Goal: Task Accomplishment & Management: Complete application form

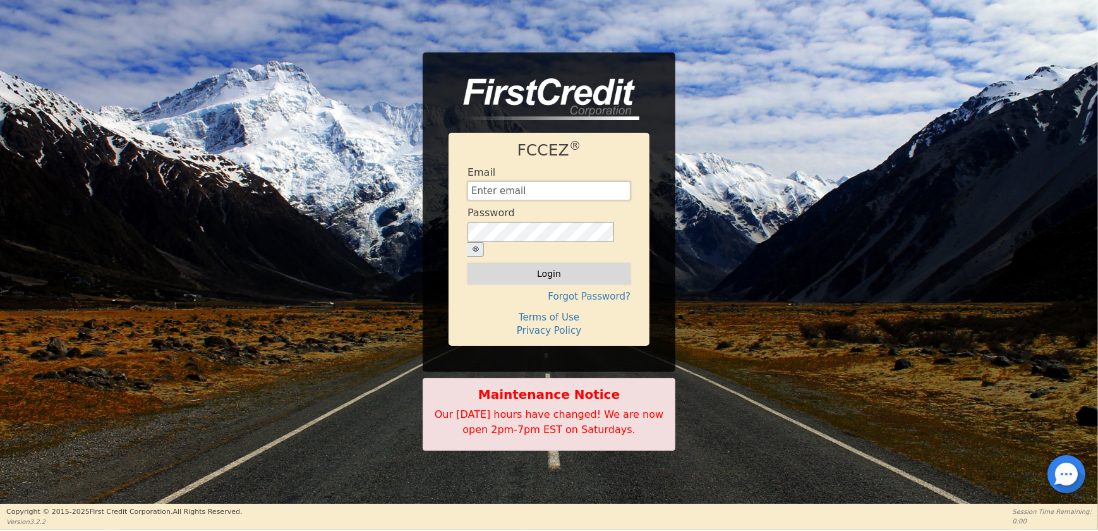
type input "[EMAIL_ADDRESS][DOMAIN_NAME]"
click at [589, 265] on button "Login" at bounding box center [549, 273] width 163 height 21
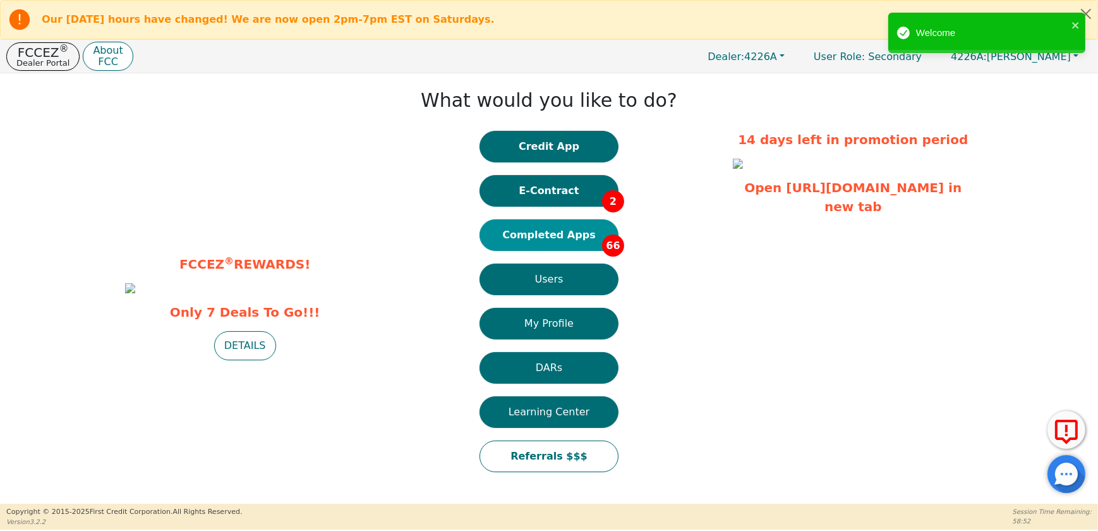
click at [561, 224] on button "Completed Apps 66" at bounding box center [549, 235] width 139 height 32
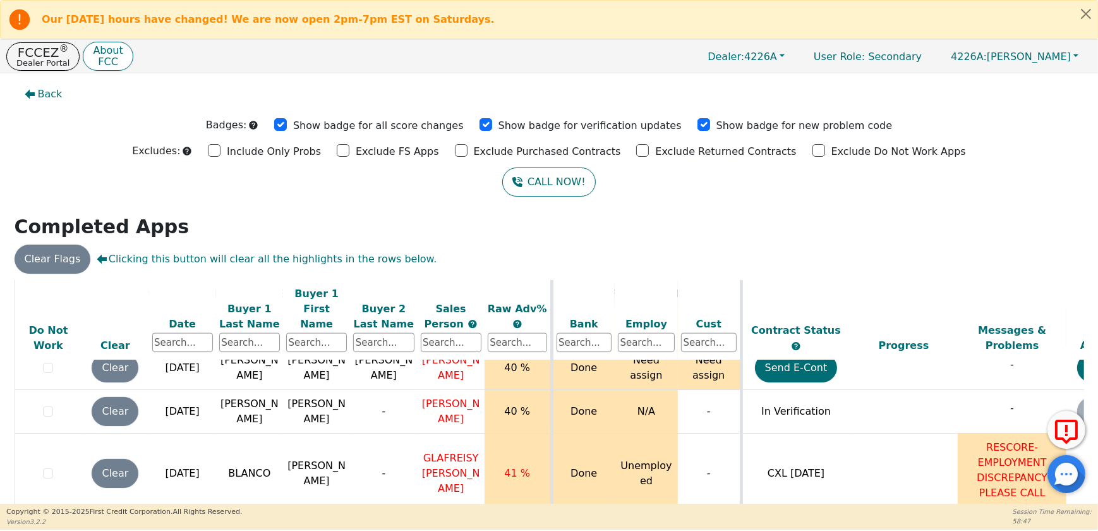
scroll to position [2853, 0]
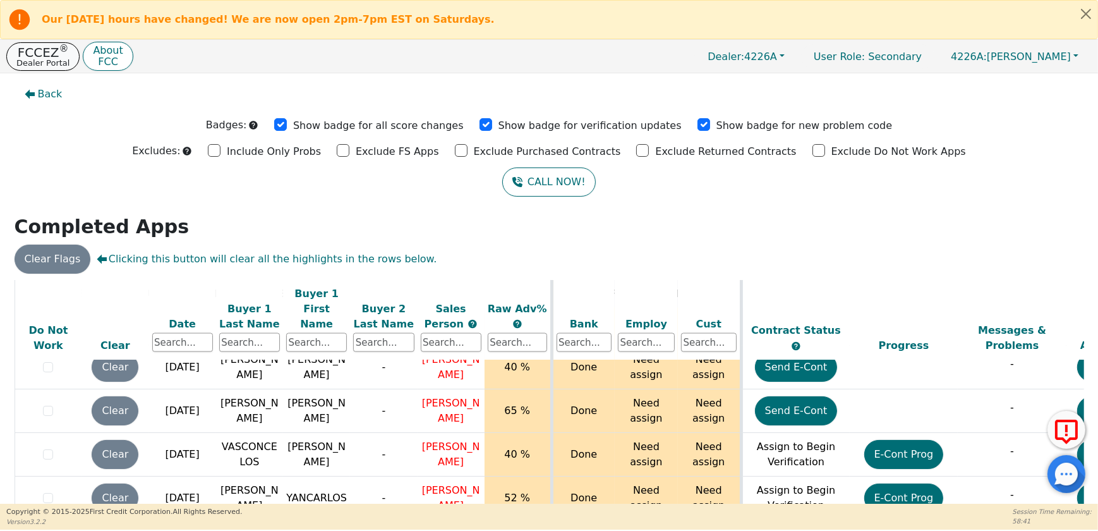
click at [52, 59] on p "Dealer Portal" at bounding box center [42, 63] width 53 height 8
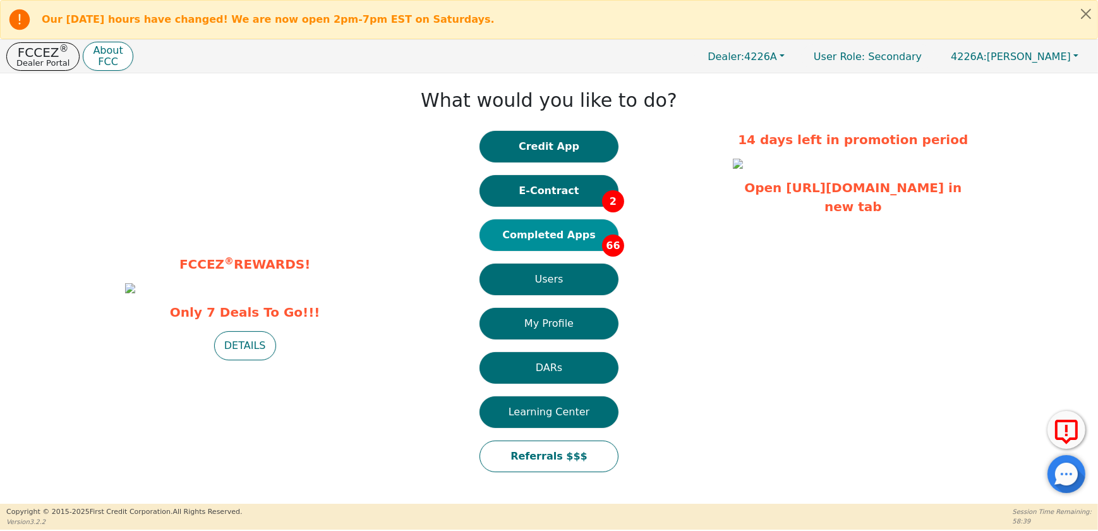
click at [560, 237] on button "Completed Apps 66" at bounding box center [549, 235] width 139 height 32
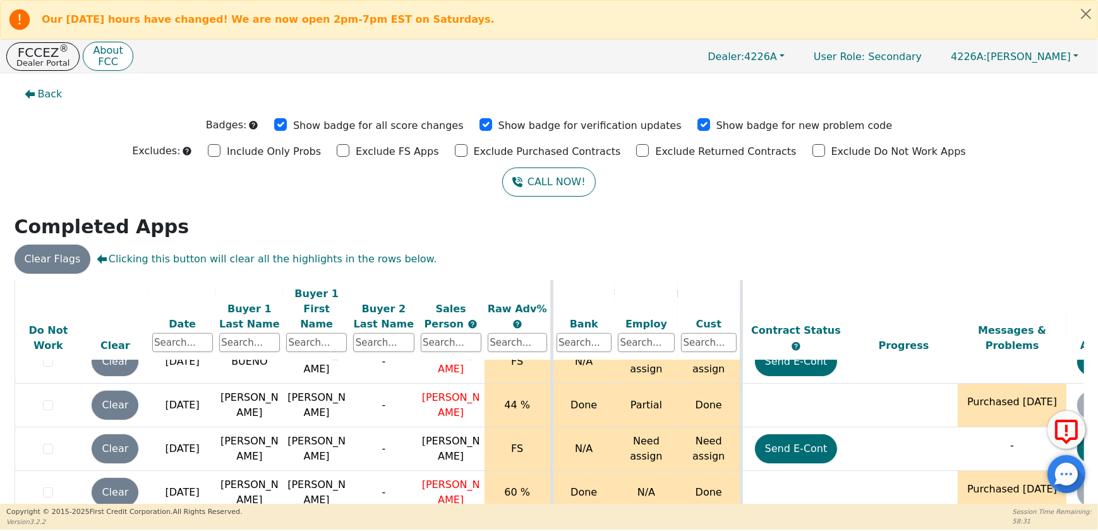
scroll to position [1206, 0]
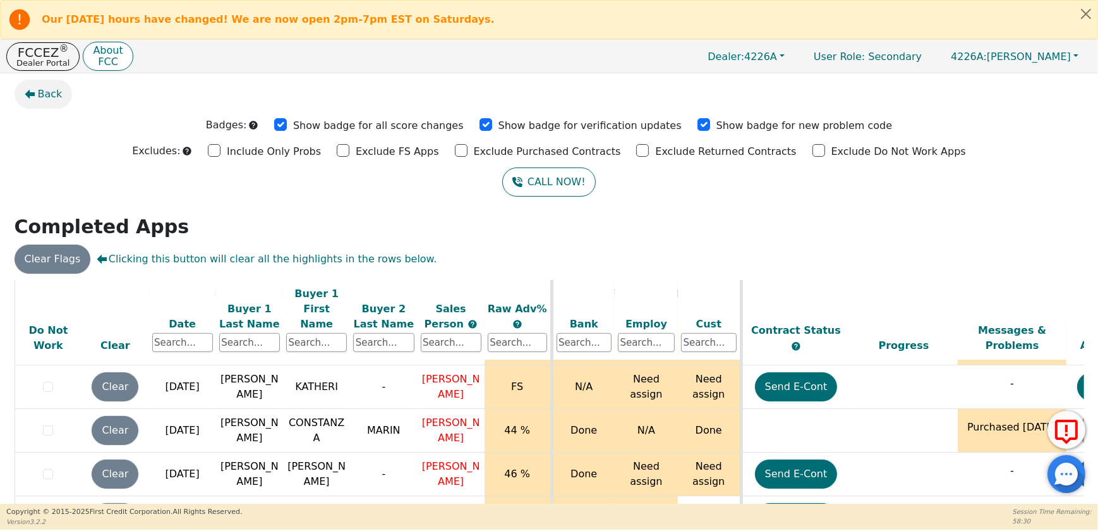
click at [41, 101] on span "Back" at bounding box center [50, 94] width 25 height 15
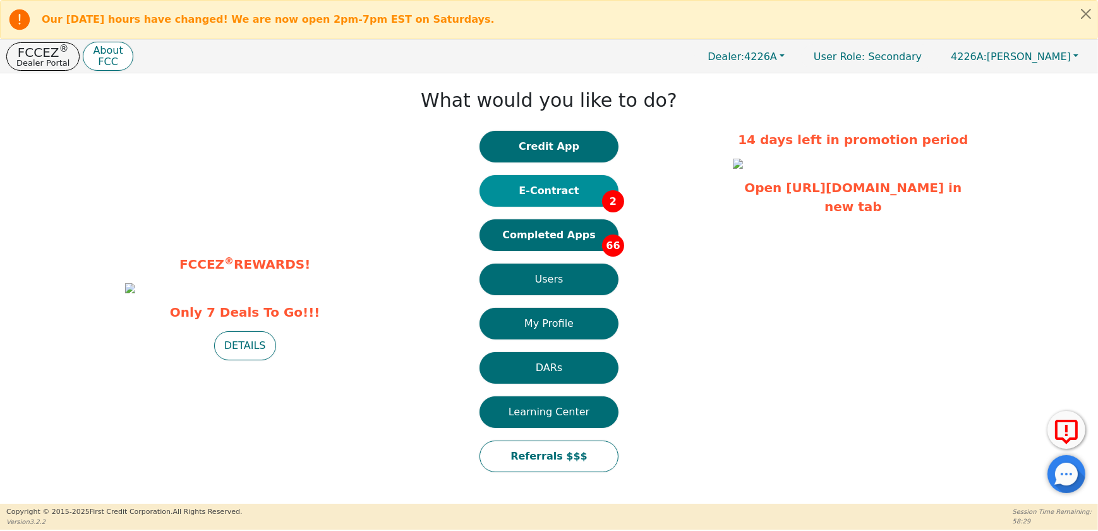
click at [541, 198] on button "E-Contract 2" at bounding box center [549, 191] width 139 height 32
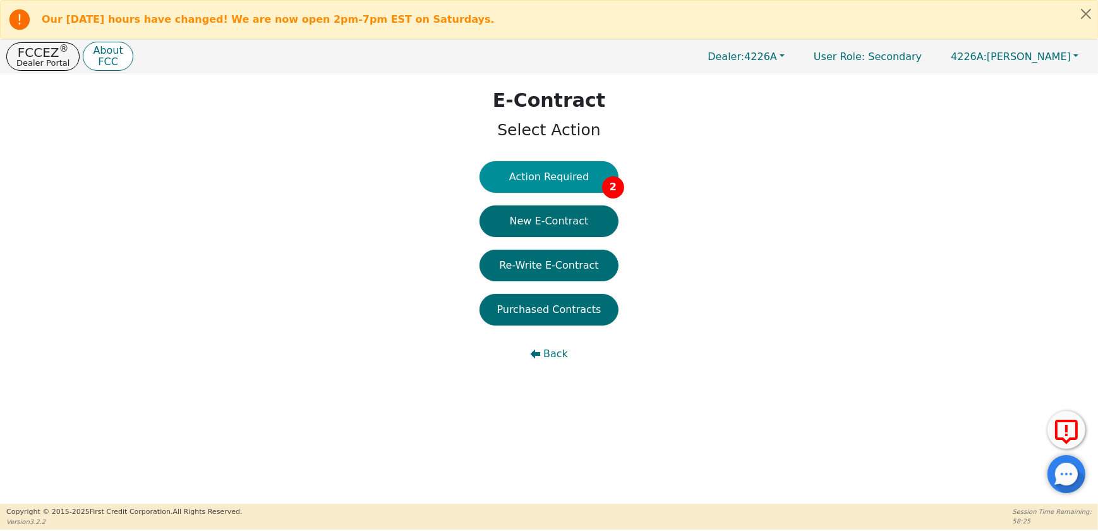
click at [548, 183] on button "Action Required 2" at bounding box center [549, 177] width 139 height 32
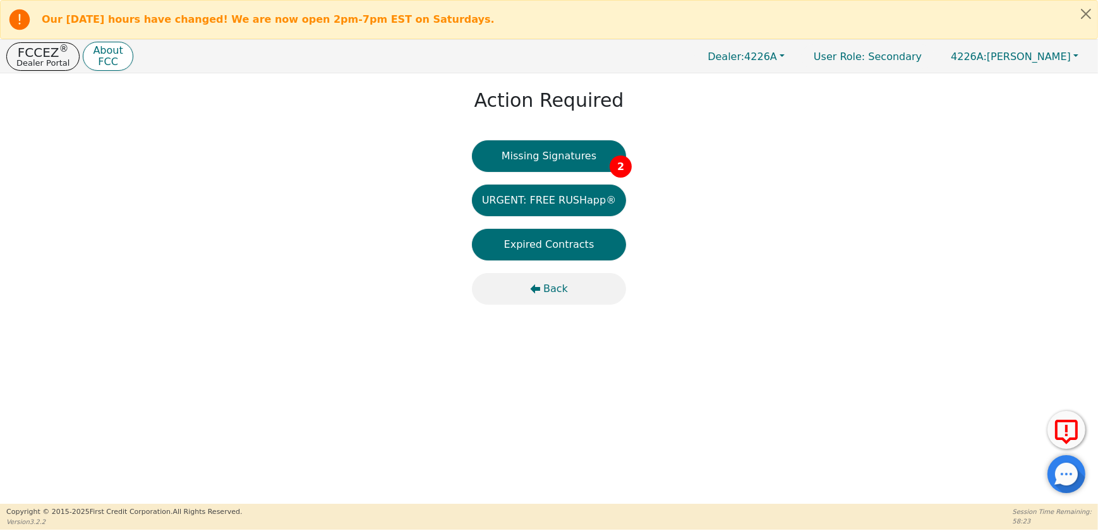
click at [549, 286] on span "Back" at bounding box center [555, 288] width 25 height 15
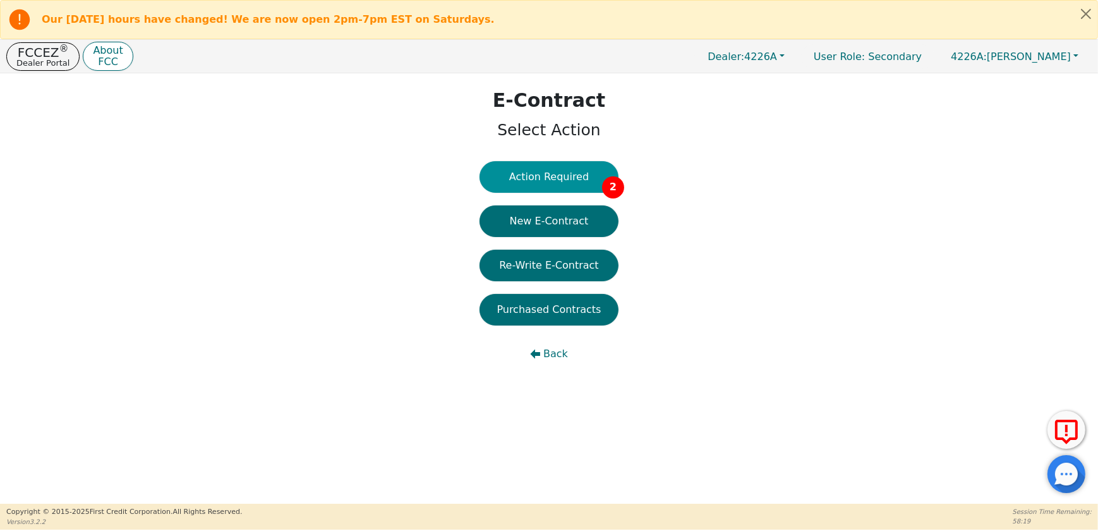
click at [575, 183] on button "Action Required 2" at bounding box center [549, 177] width 139 height 32
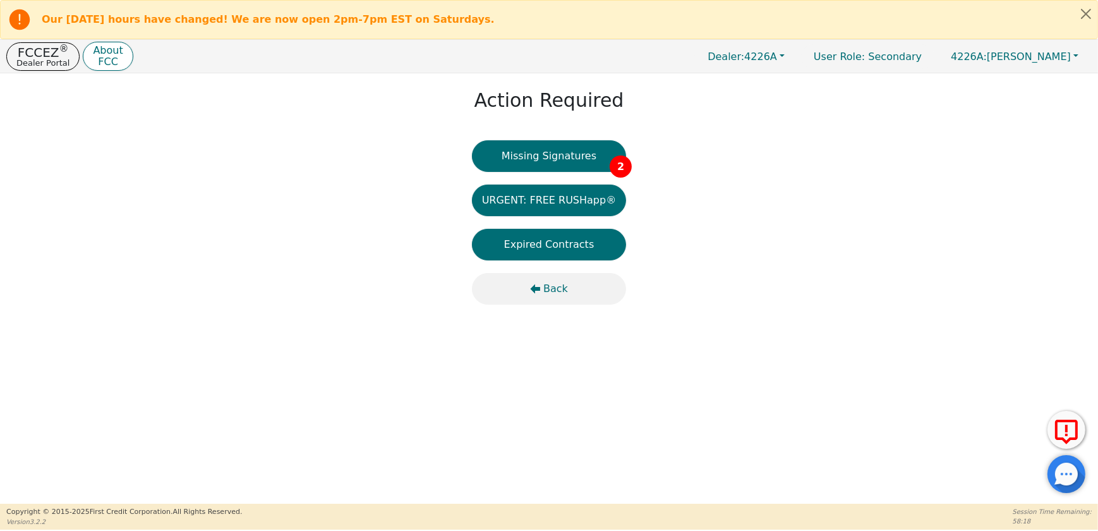
click at [555, 284] on span "Back" at bounding box center [555, 288] width 25 height 15
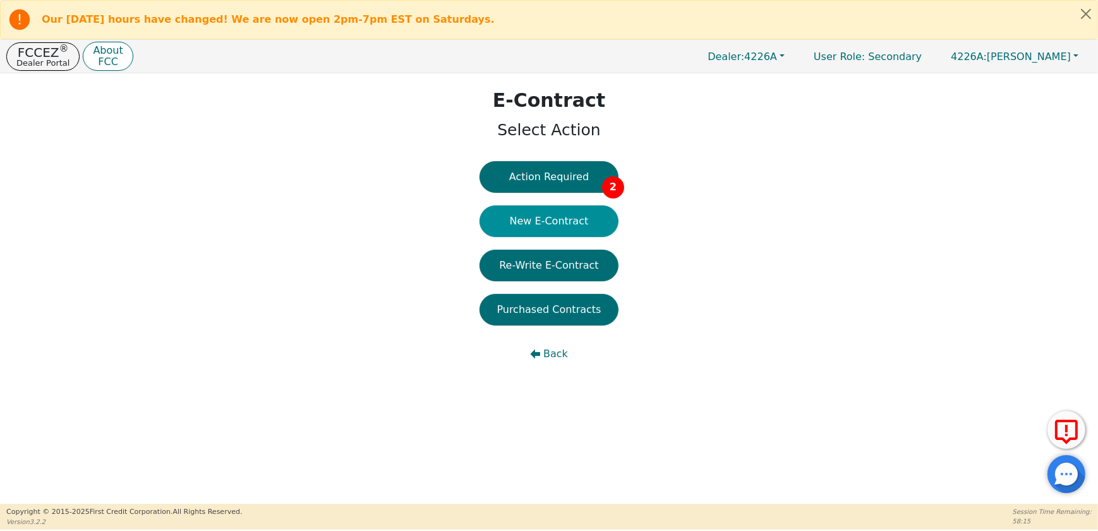
click at [553, 229] on button "New E-Contract" at bounding box center [549, 221] width 139 height 32
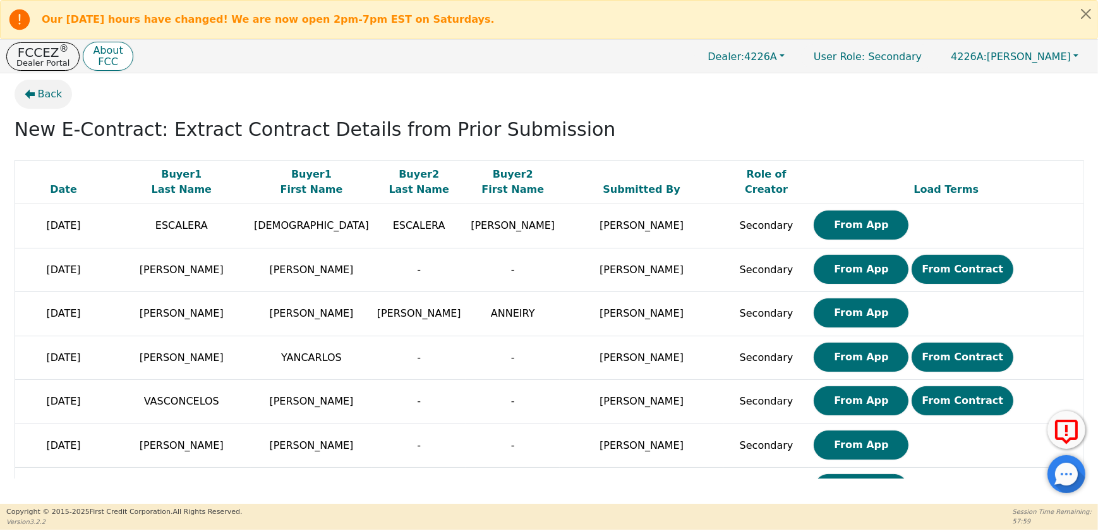
click at [36, 95] on button "Back" at bounding box center [44, 94] width 58 height 29
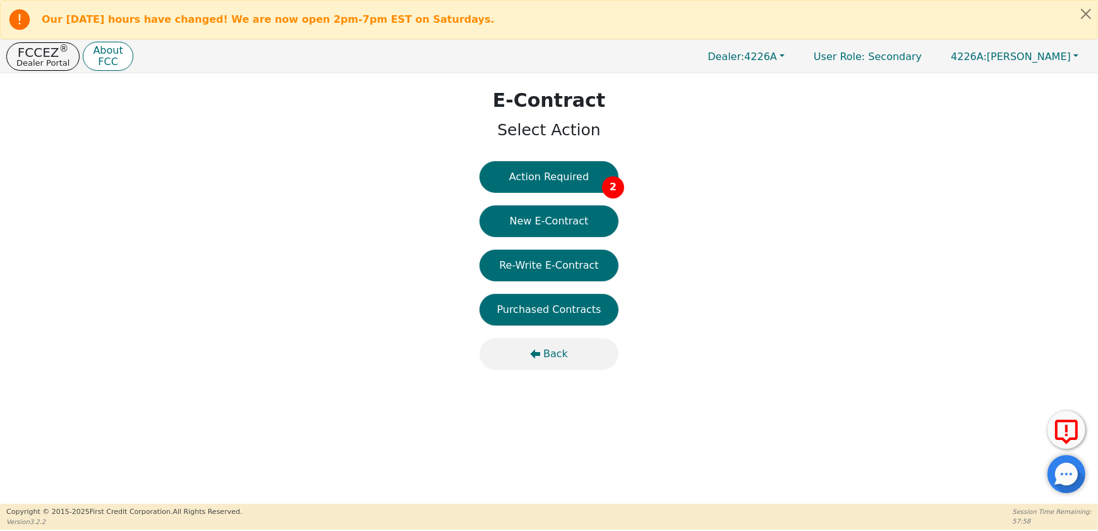
click at [541, 354] on icon "button" at bounding box center [536, 353] width 10 height 9
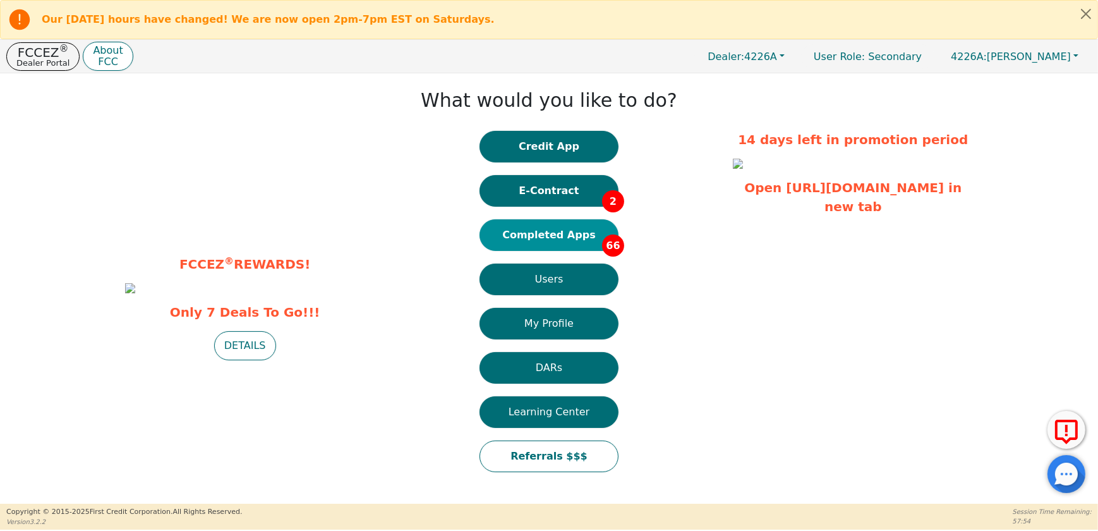
click at [552, 232] on button "Completed Apps 66" at bounding box center [549, 235] width 139 height 32
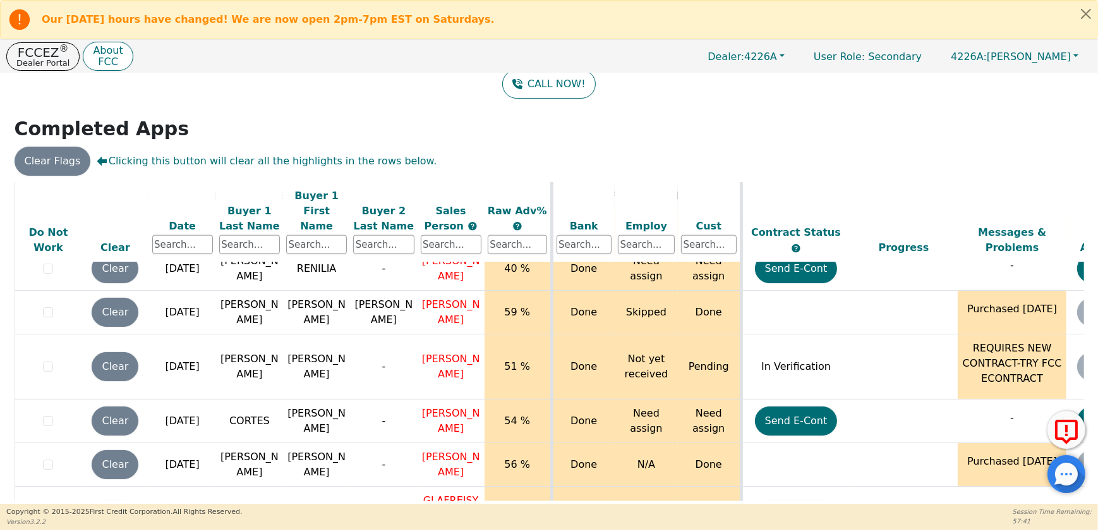
scroll to position [1991, 0]
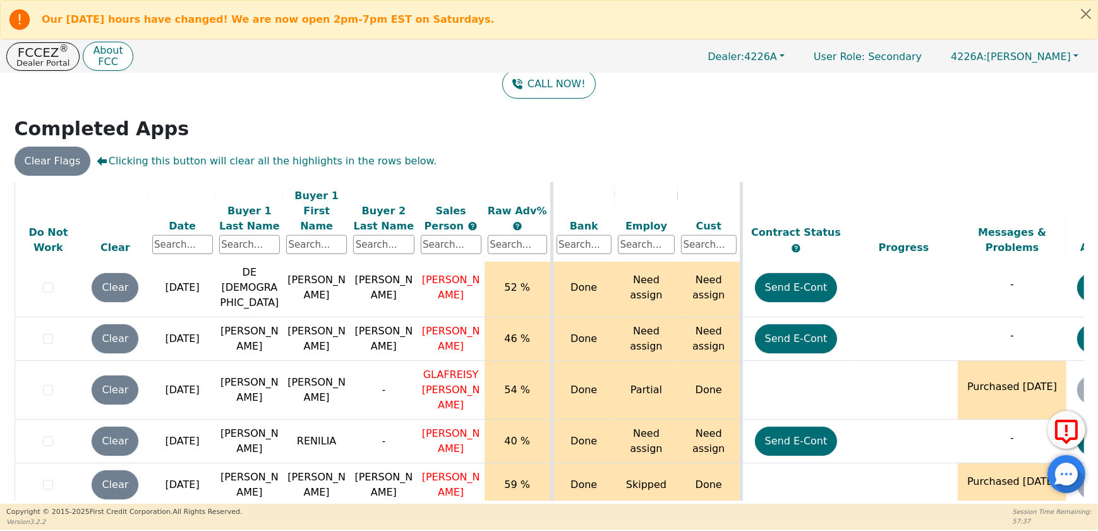
drag, startPoint x: 791, startPoint y: 495, endPoint x: 875, endPoint y: 491, distance: 84.2
click at [875, 491] on div "ALL VALUES ON THIS PAGE ARE UPDATED IN REAL TIME VERIFICATION STATUS Do Not Wor…" at bounding box center [548, 343] width 1079 height 322
drag, startPoint x: 793, startPoint y: 493, endPoint x: 867, endPoint y: 493, distance: 73.9
click at [867, 493] on div "ALL VALUES ON THIS PAGE ARE UPDATED IN REAL TIME VERIFICATION STATUS Do Not Wor…" at bounding box center [550, 341] width 1070 height 318
drag, startPoint x: 794, startPoint y: 490, endPoint x: 933, endPoint y: 488, distance: 139.0
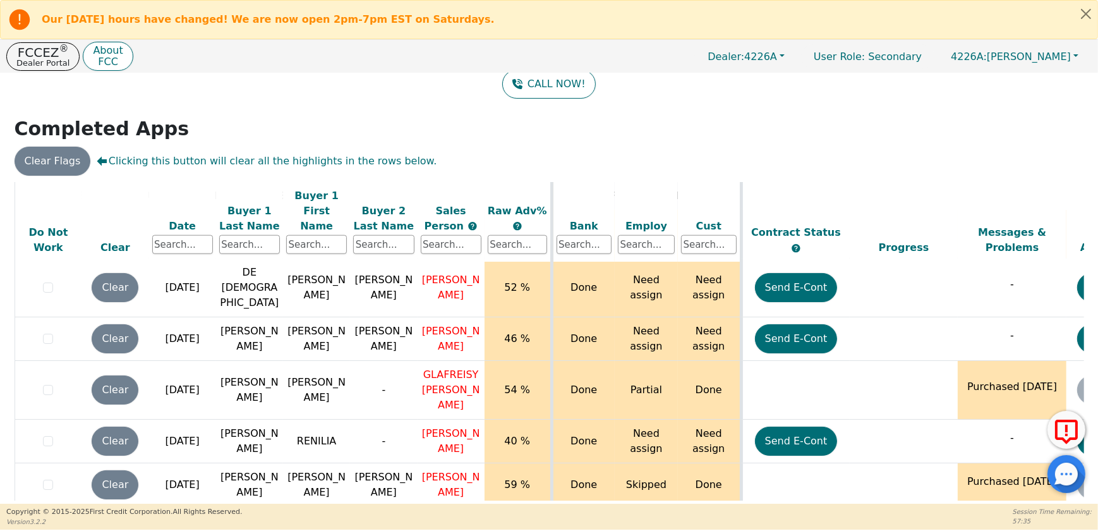
drag, startPoint x: 753, startPoint y: 490, endPoint x: 832, endPoint y: 494, distance: 79.7
click at [832, 494] on div "ALL VALUES ON THIS PAGE ARE UPDATED IN REAL TIME VERIFICATION STATUS Do Not Wor…" at bounding box center [548, 343] width 1079 height 322
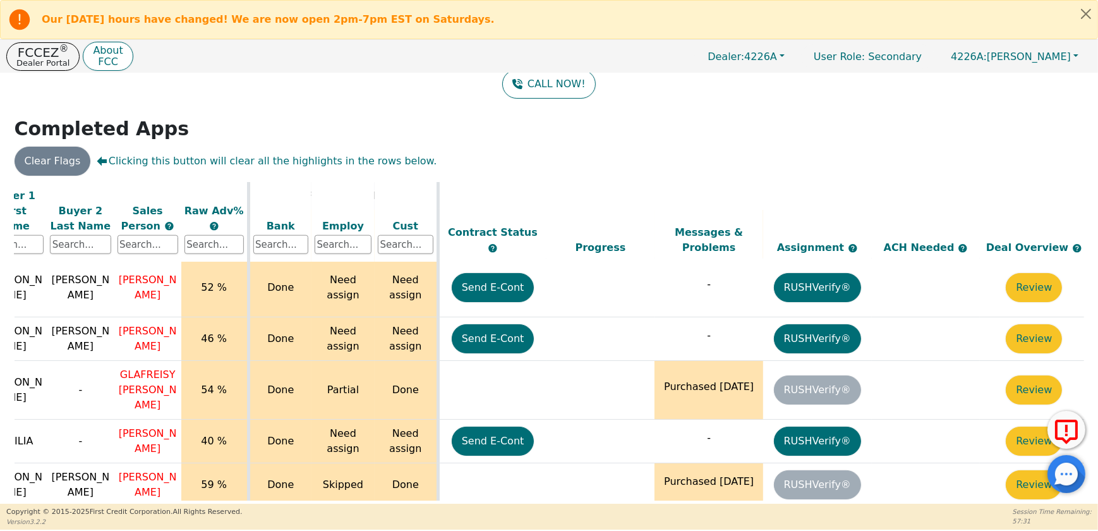
scroll to position [1991, 315]
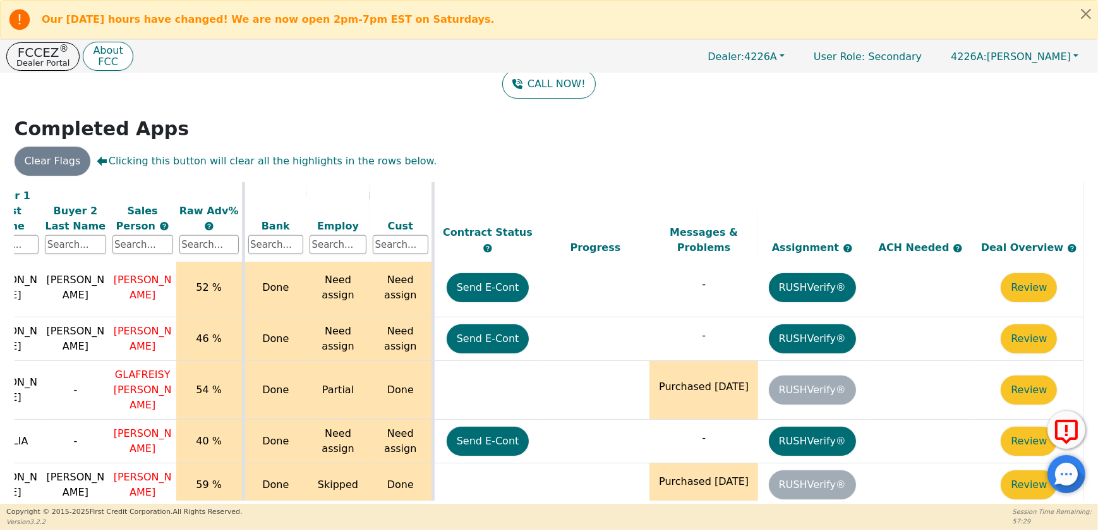
click at [683, 513] on p "REQUIRES NEW CONTRACT-TRY FCC ECONTRACT" at bounding box center [704, 535] width 102 height 45
click at [1031, 525] on button "Review" at bounding box center [1029, 539] width 56 height 29
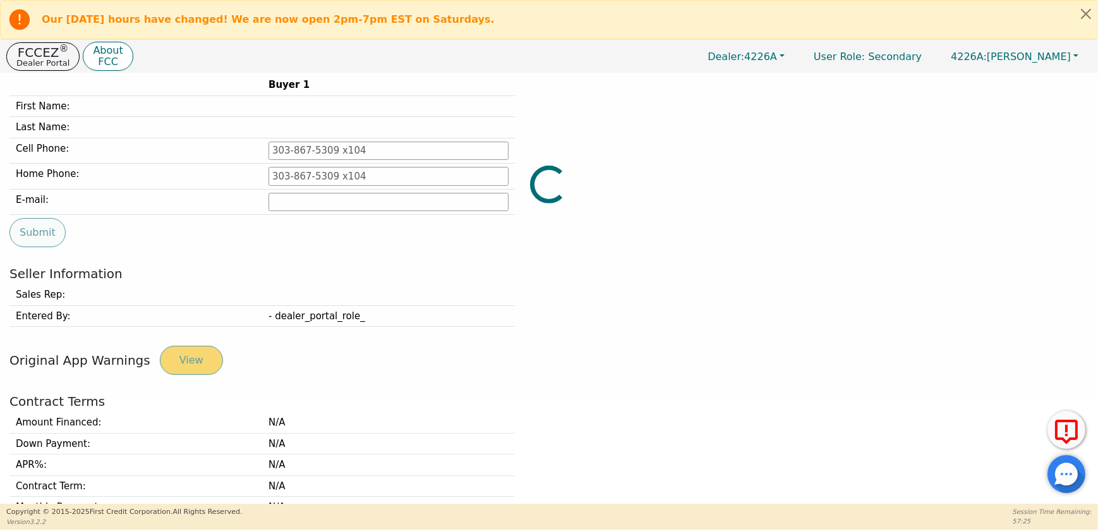
type input "[PHONE_NUMBER]"
type input "[EMAIL_ADDRESS][DOMAIN_NAME]"
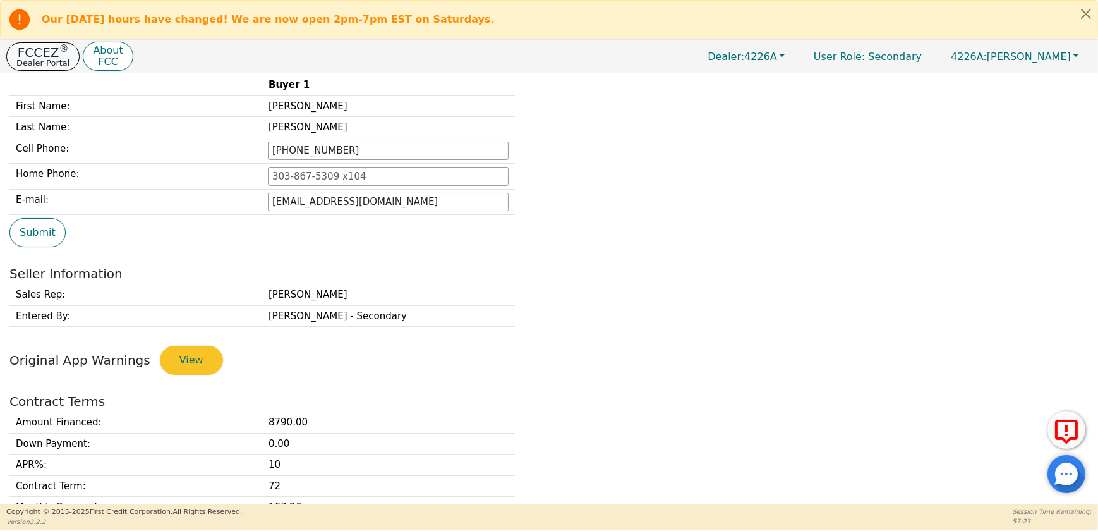
click at [42, 59] on p "Dealer Portal" at bounding box center [42, 63] width 53 height 8
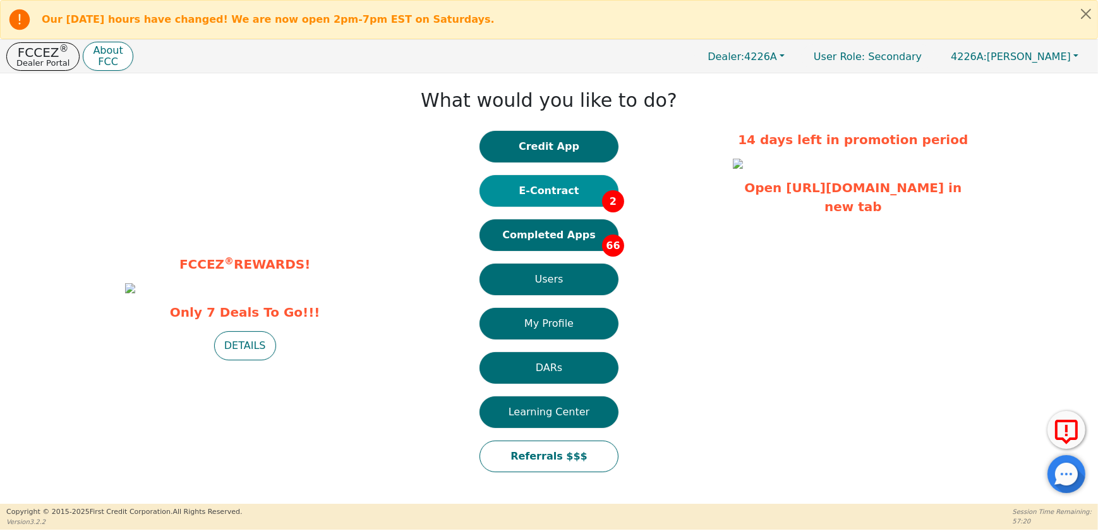
click at [564, 190] on button "E-Contract 2" at bounding box center [549, 191] width 139 height 32
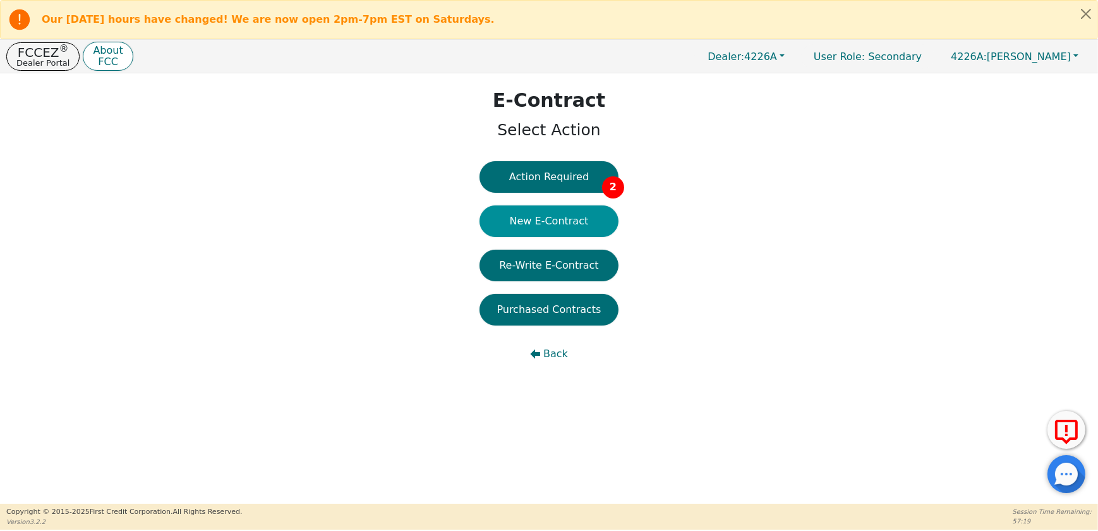
click at [572, 227] on button "New E-Contract" at bounding box center [549, 221] width 139 height 32
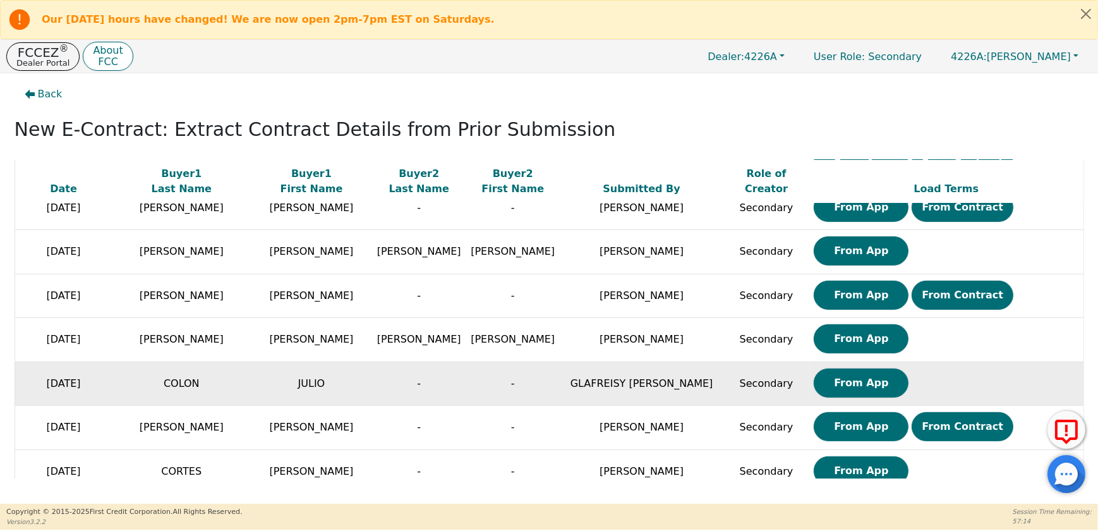
scroll to position [632, 0]
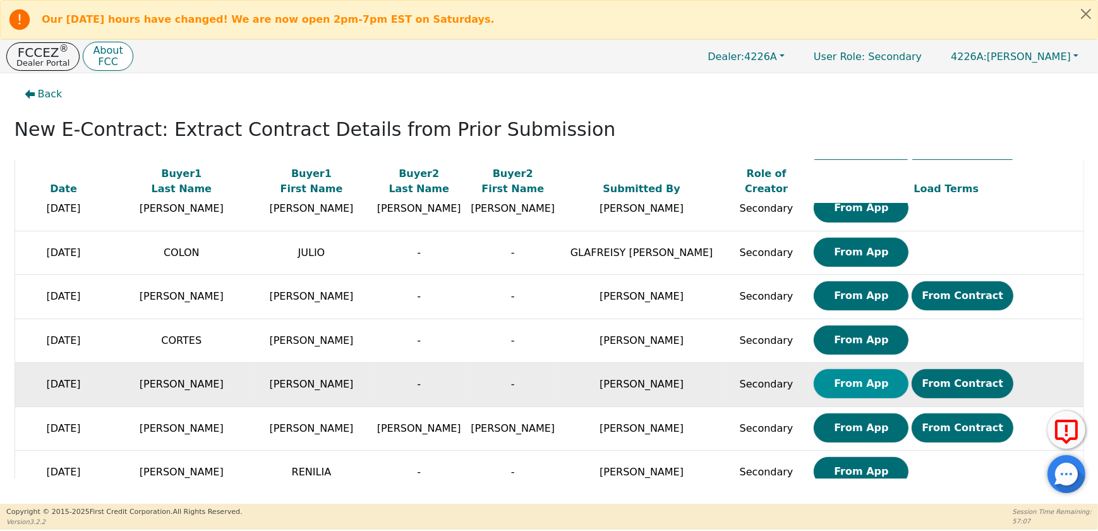
click at [859, 380] on button "From App" at bounding box center [861, 383] width 95 height 29
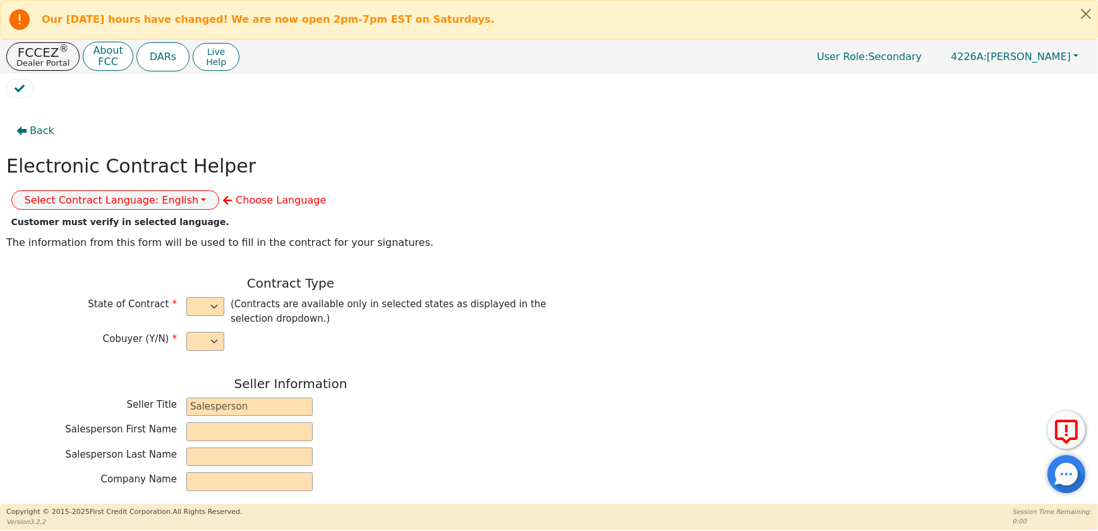
select select "n"
type input "CREDIT ANALYST"
type input "[PERSON_NAME]"
type input "DE [PERSON_NAME]"
type input "DIAMOND PERFECT. DBA AQUAFEEL"
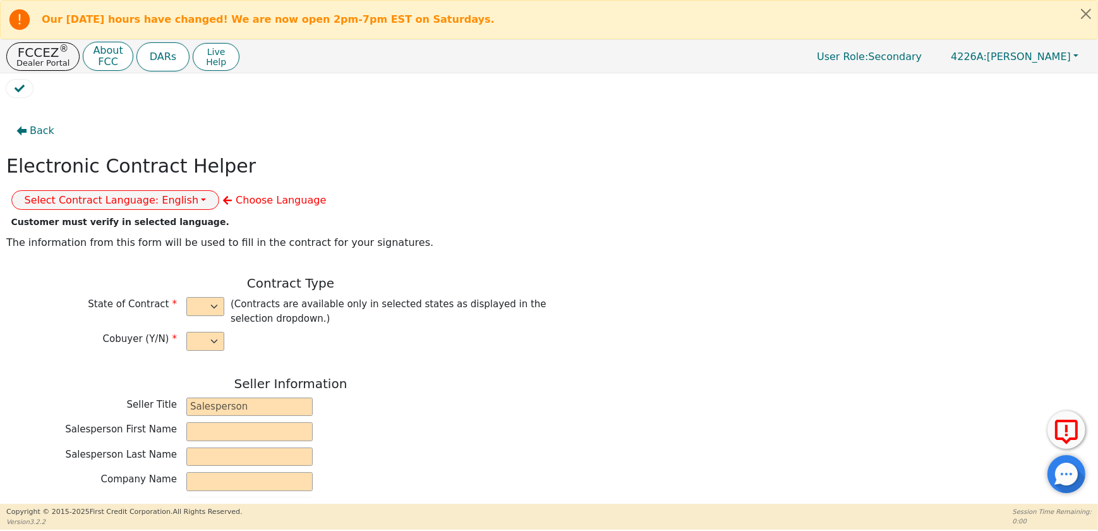
type input "[STREET_ADDRESS]"
type input "WAKE FOREST"
select select "NC"
type input "27587"
type input "[PERSON_NAME]"
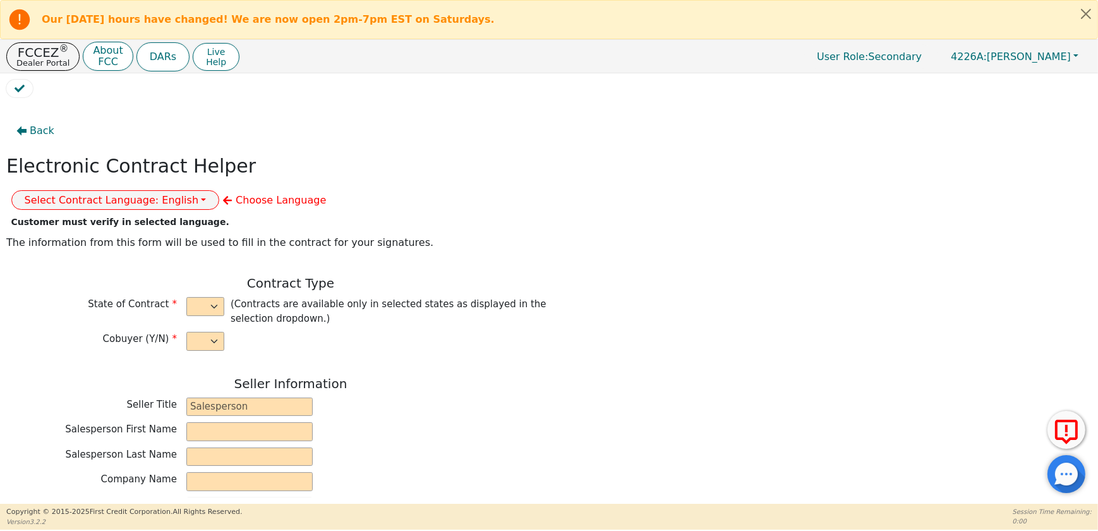
type input "[PERSON_NAME]"
type input "[EMAIL_ADDRESS][DOMAIN_NAME]"
type input "[STREET_ADDRESS]"
type input "PATERSON"
select select "NJ"
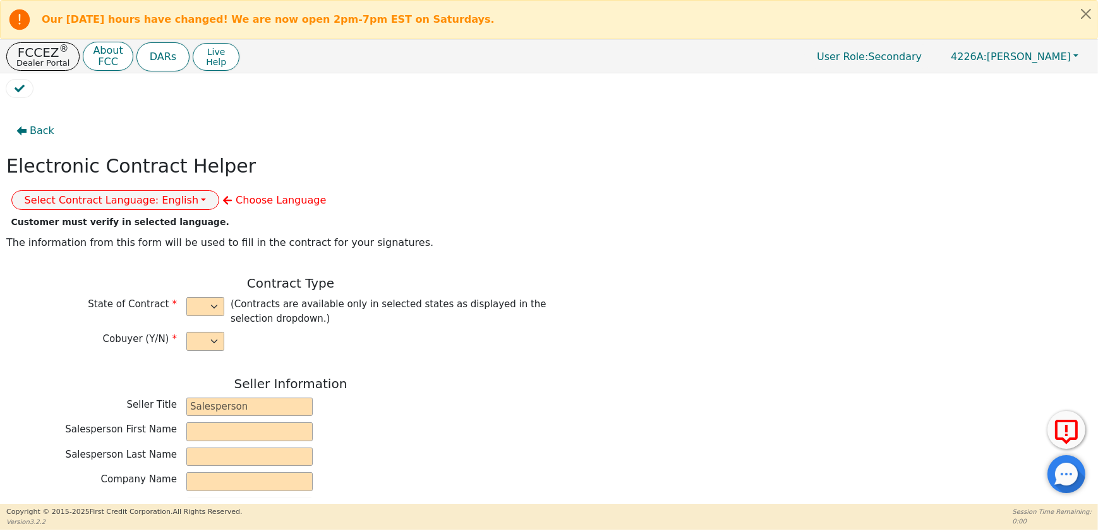
type input "07502"
type input "[DATE]"
type input "10.99"
type input "[DATE]"
type input "72"
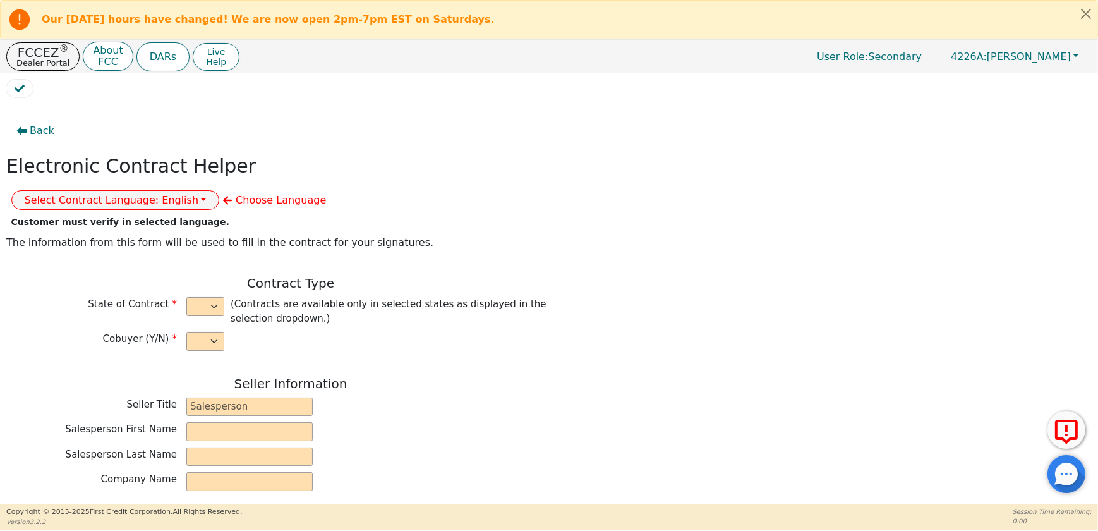
type input "0"
type input "8790.00"
type input "0.00"
type input "8790.00"
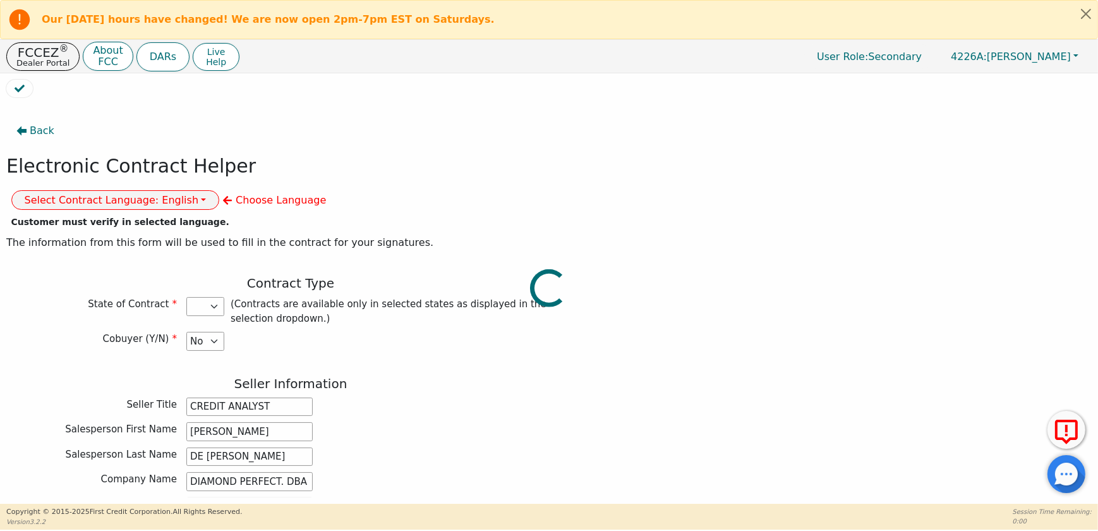
select select "NJ"
click at [220, 190] on button "Select Contract Language: English" at bounding box center [115, 200] width 209 height 20
click at [112, 236] on link "Spanish" at bounding box center [62, 244] width 100 height 17
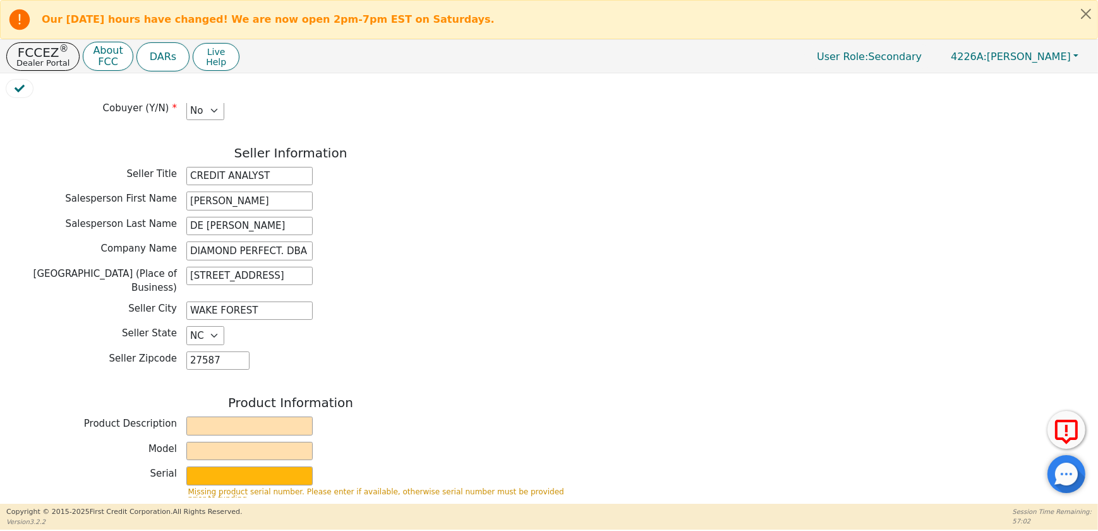
scroll to position [287, 0]
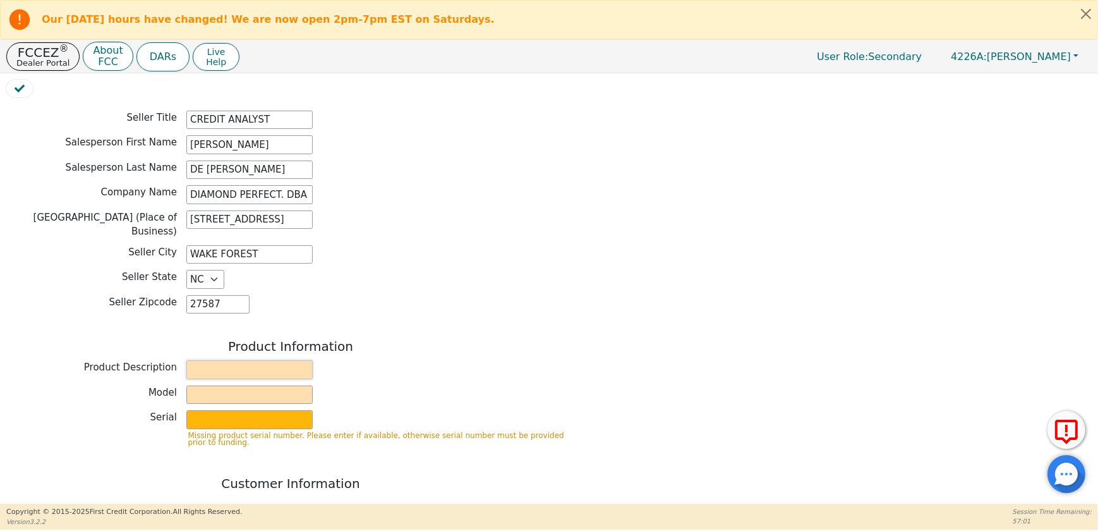
click at [245, 360] on input "text" at bounding box center [249, 369] width 126 height 19
type input "WATER PURIFICATION SYSTEM"
click at [220, 385] on input "text" at bounding box center [249, 394] width 126 height 19
type input "AQUAFEEL SYSTEM"
click at [219, 410] on input "text" at bounding box center [249, 419] width 126 height 19
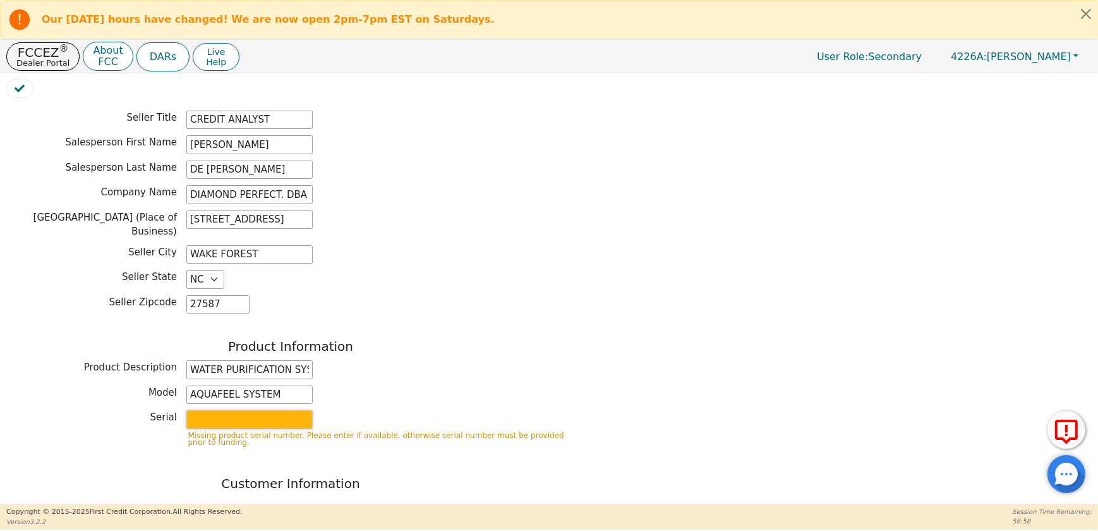
type input "W525"
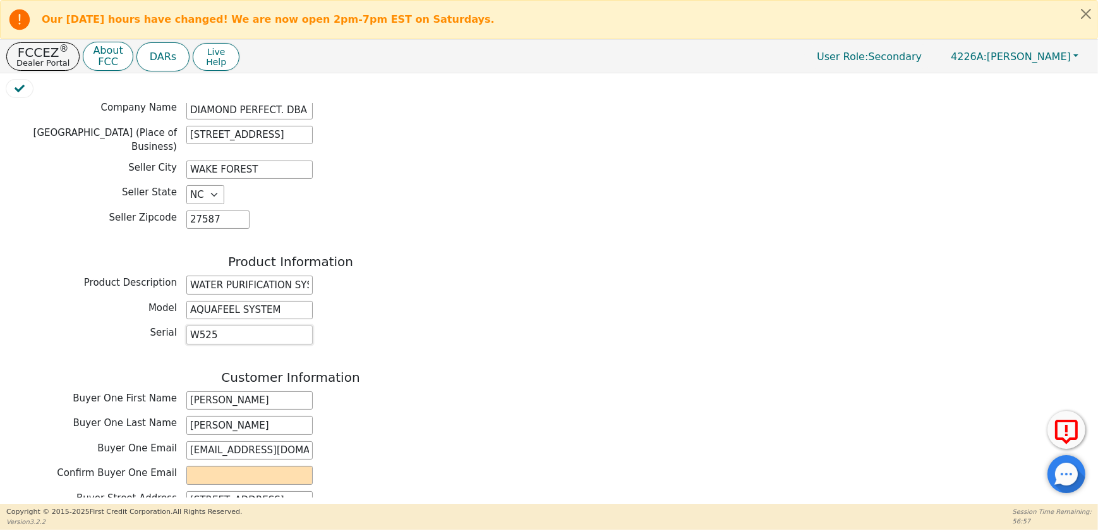
scroll to position [459, 0]
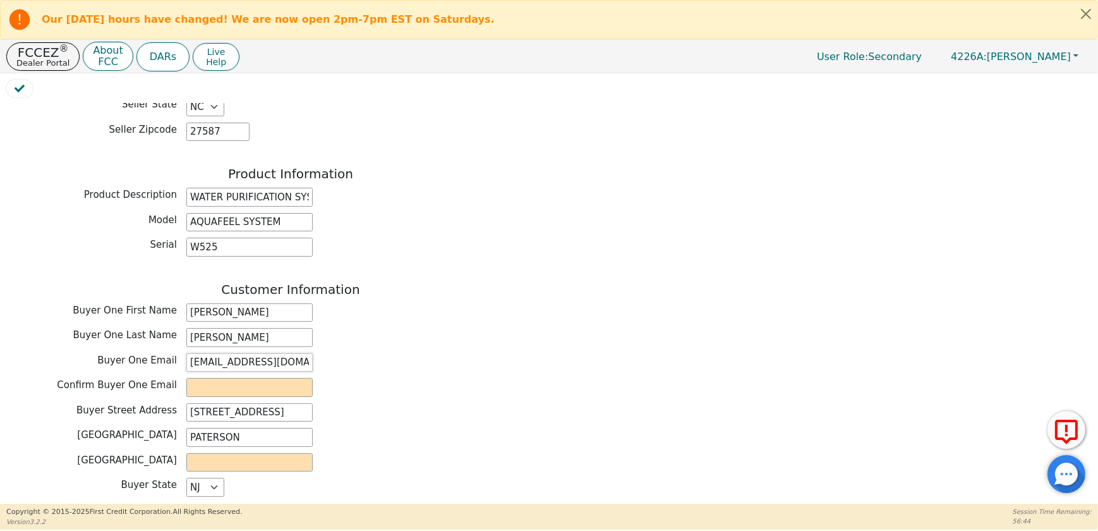
drag, startPoint x: 303, startPoint y: 322, endPoint x: 183, endPoint y: 317, distance: 120.8
click at [183, 353] on div "Buyer One Email [EMAIL_ADDRESS][DOMAIN_NAME]" at bounding box center [290, 362] width 569 height 19
click at [193, 378] on input "email" at bounding box center [249, 387] width 126 height 19
paste input "[EMAIL_ADDRESS][DOMAIN_NAME]"
type input "[EMAIL_ADDRESS][DOMAIN_NAME]"
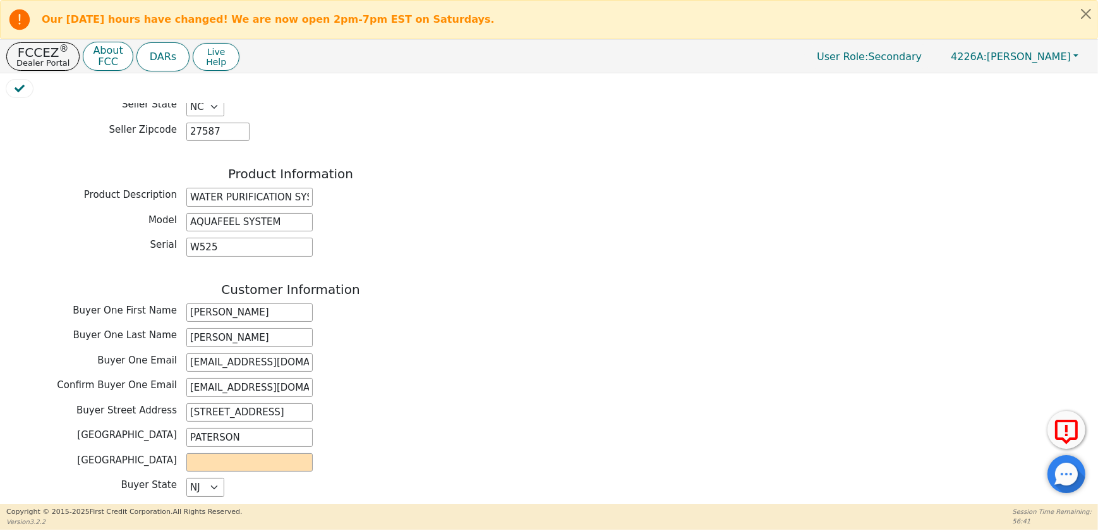
click at [425, 365] on div "Customer Information Buyer One First Name [PERSON_NAME] One Last Name [PERSON_N…" at bounding box center [290, 405] width 569 height 246
click at [241, 453] on input "text" at bounding box center [249, 462] width 126 height 19
type input "[GEOGRAPHIC_DATA]"
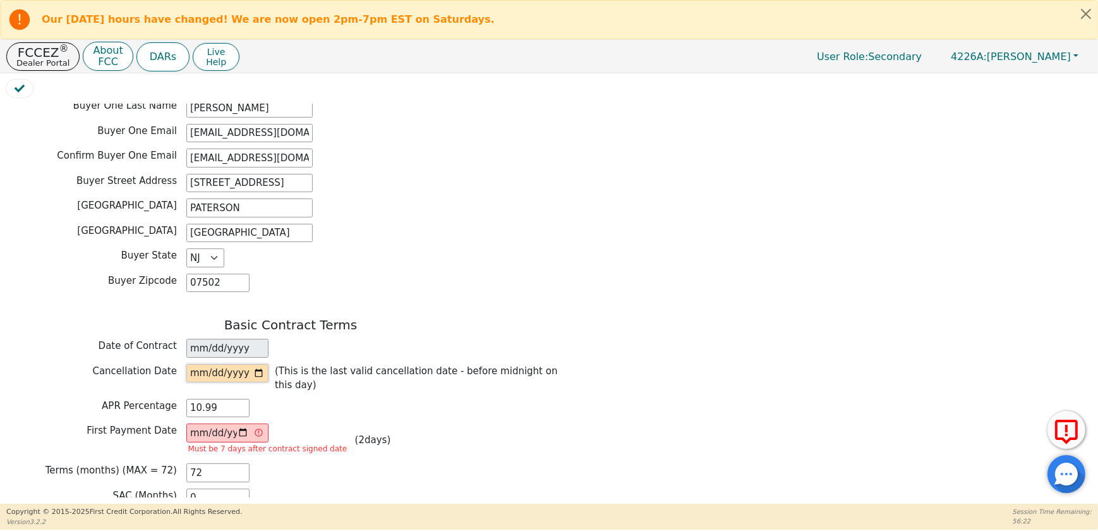
click at [253, 364] on input "date" at bounding box center [227, 373] width 82 height 19
type input "[DATE]"
click at [244, 423] on input "[DATE]" at bounding box center [227, 432] width 82 height 19
click at [242, 423] on input "[DATE]" at bounding box center [227, 432] width 82 height 19
click at [241, 423] on input "[DATE]" at bounding box center [227, 432] width 82 height 19
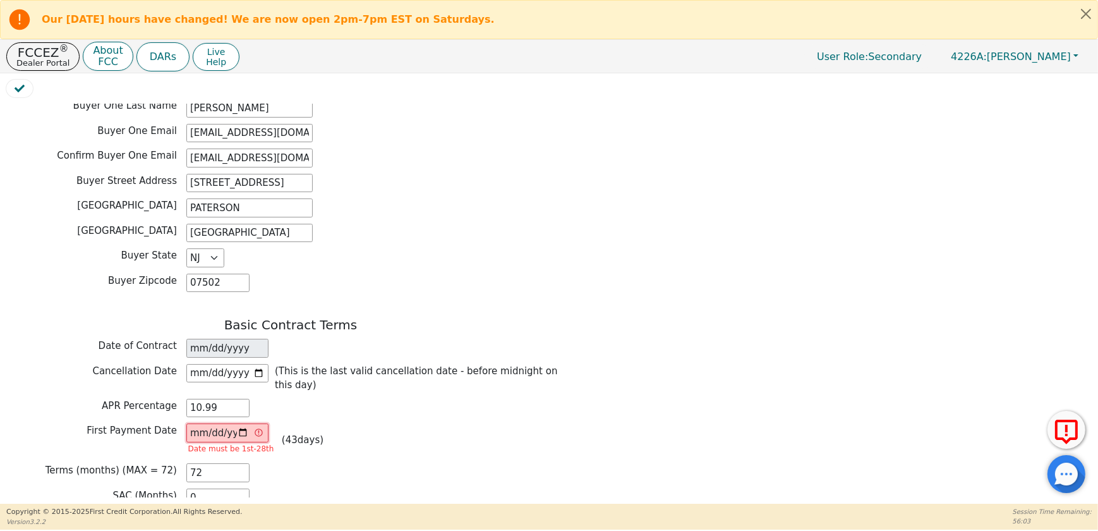
click at [258, 423] on input "[DATE]" at bounding box center [227, 432] width 82 height 19
click at [243, 423] on input "[DATE]" at bounding box center [227, 432] width 82 height 19
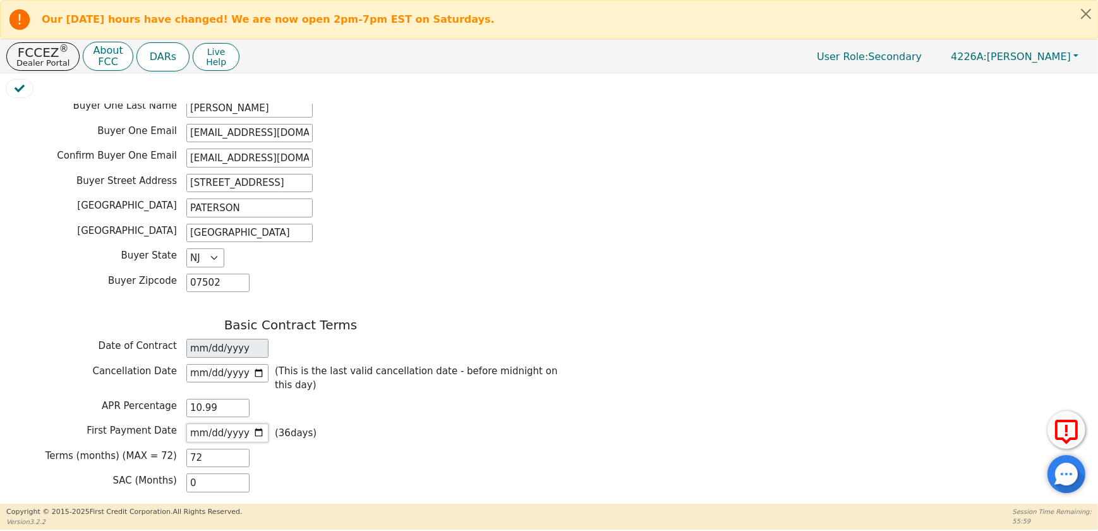
click at [255, 423] on input "[DATE]" at bounding box center [227, 432] width 82 height 19
type input "[DATE]"
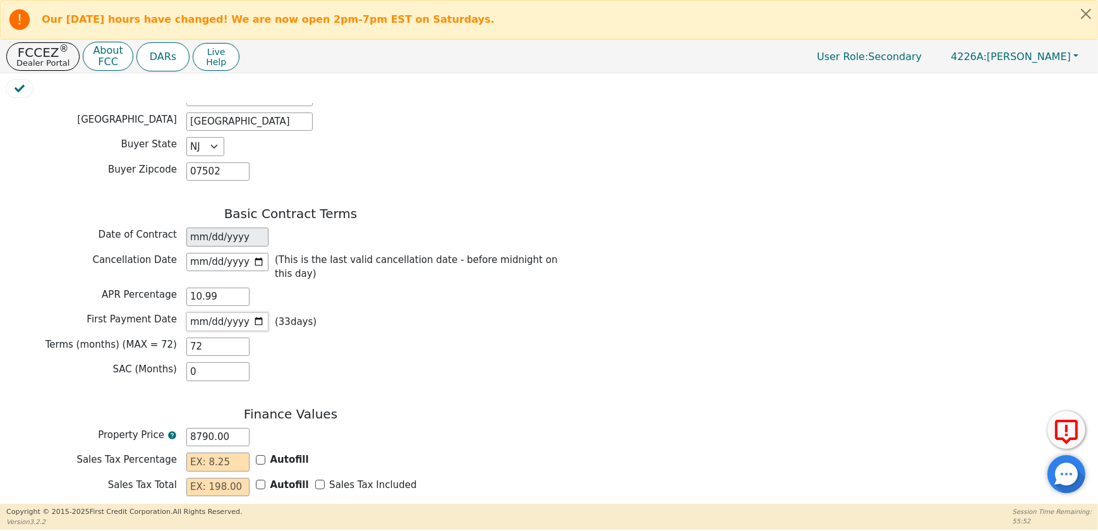
scroll to position [861, 0]
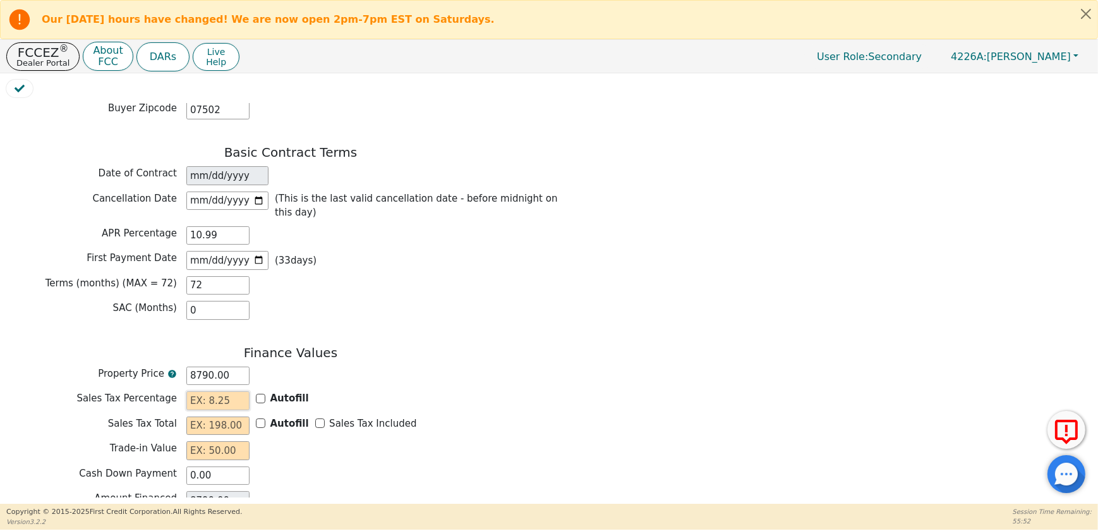
click at [224, 391] on input "text" at bounding box center [217, 400] width 63 height 19
type input "0.00"
click at [240, 516] on input "text" at bounding box center [217, 525] width 63 height 19
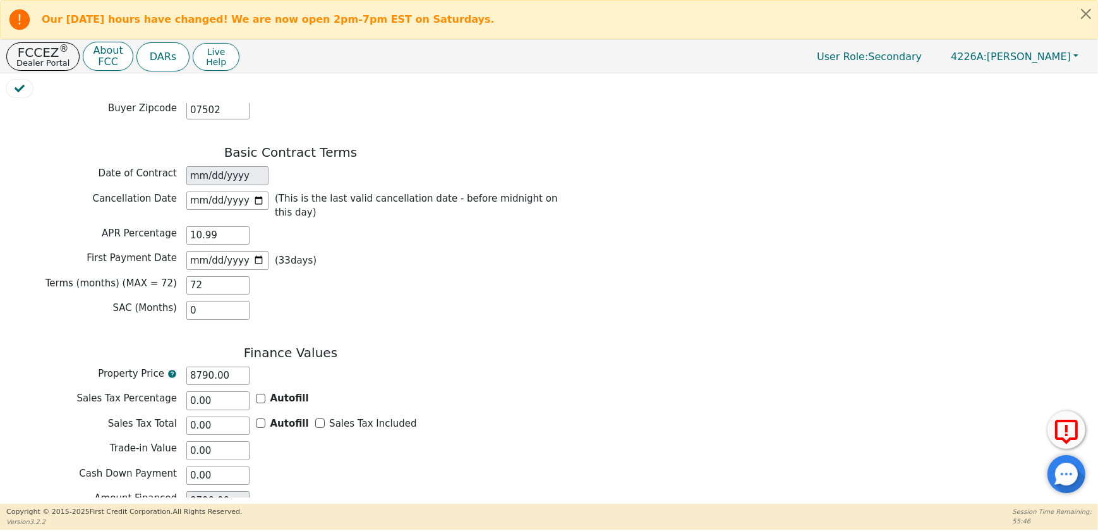
type input "1"
type input "72.00"
type input "16"
type input "1152.00"
type input "167"
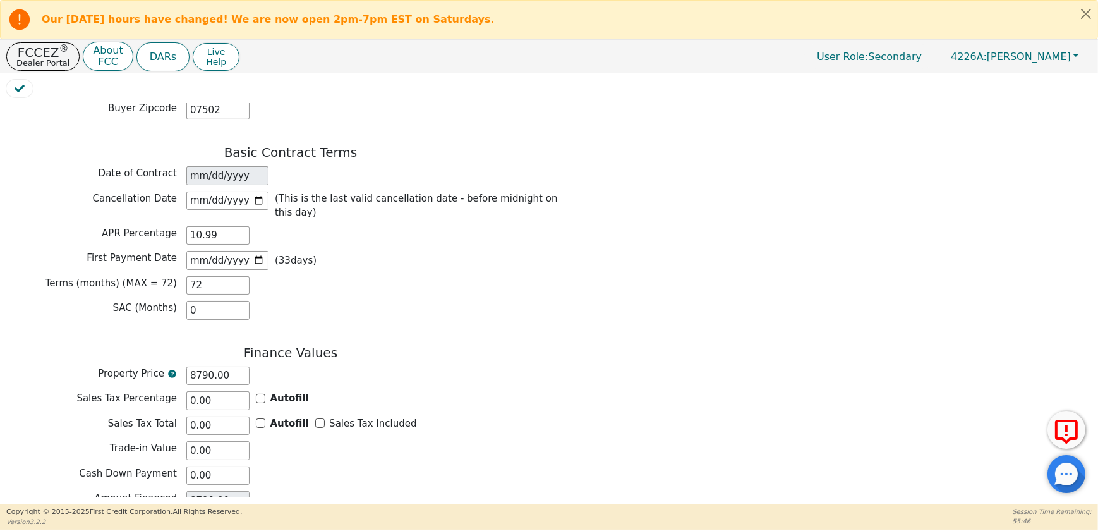
type input "12024.00"
type input "167.2"
type input "12038.40"
type input "167.26"
type input "12042.72"
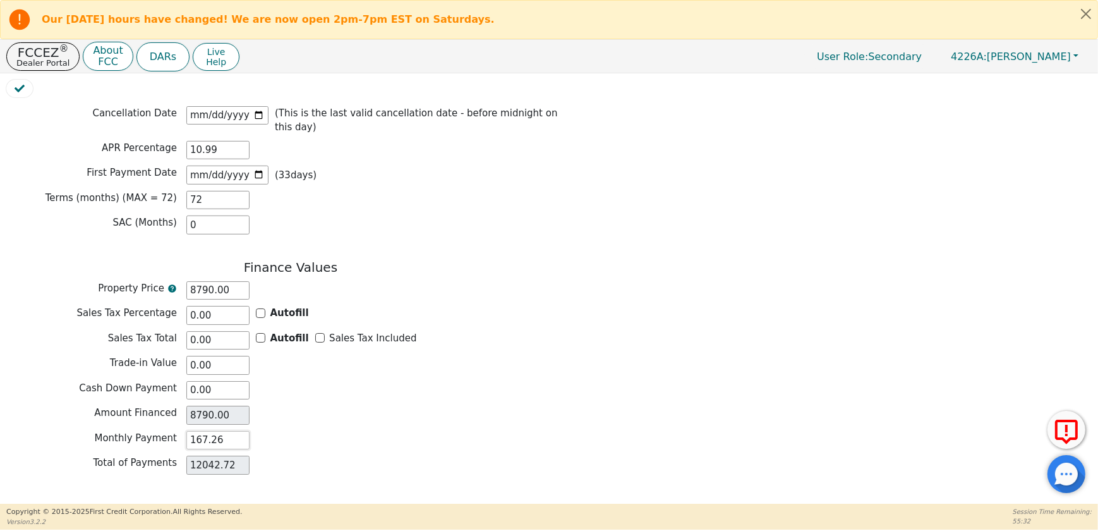
scroll to position [947, 0]
type input "167.26"
click at [104, 499] on button "Review & Begin Contract" at bounding box center [79, 513] width 146 height 29
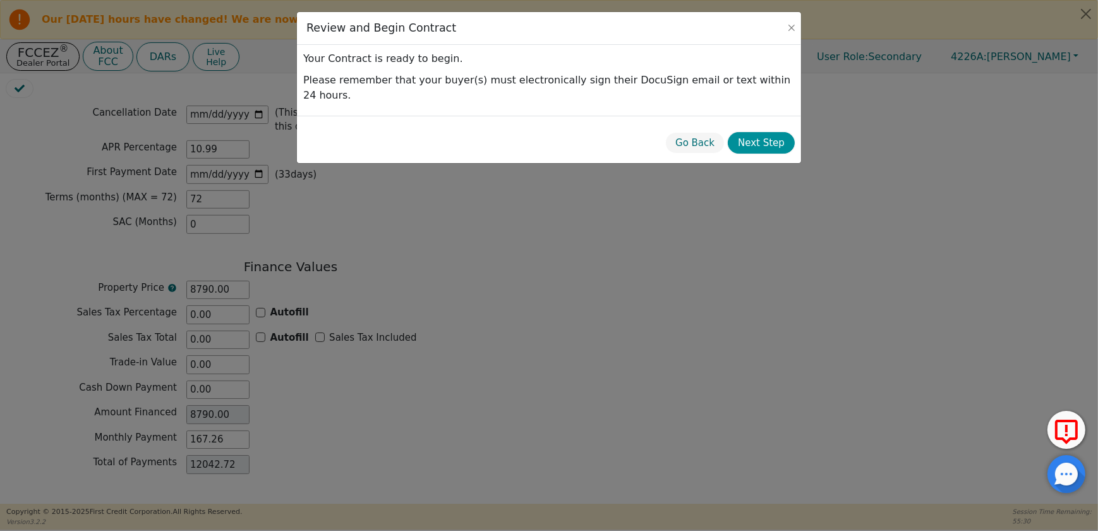
click at [777, 132] on button "Next Step" at bounding box center [761, 143] width 67 height 22
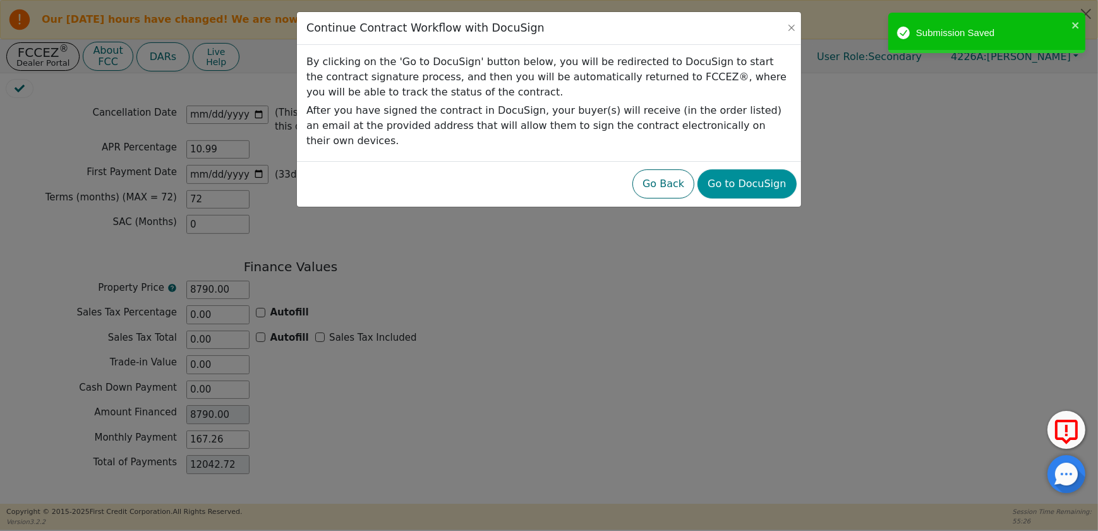
click at [765, 173] on button "Go to DocuSign" at bounding box center [747, 183] width 99 height 29
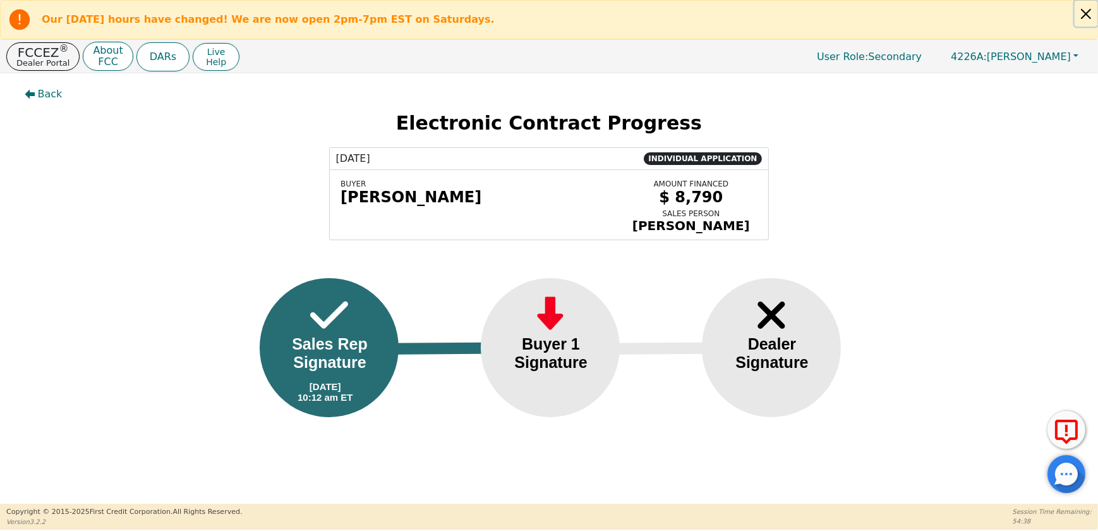
click at [1082, 17] on button "Close alert" at bounding box center [1086, 14] width 23 height 26
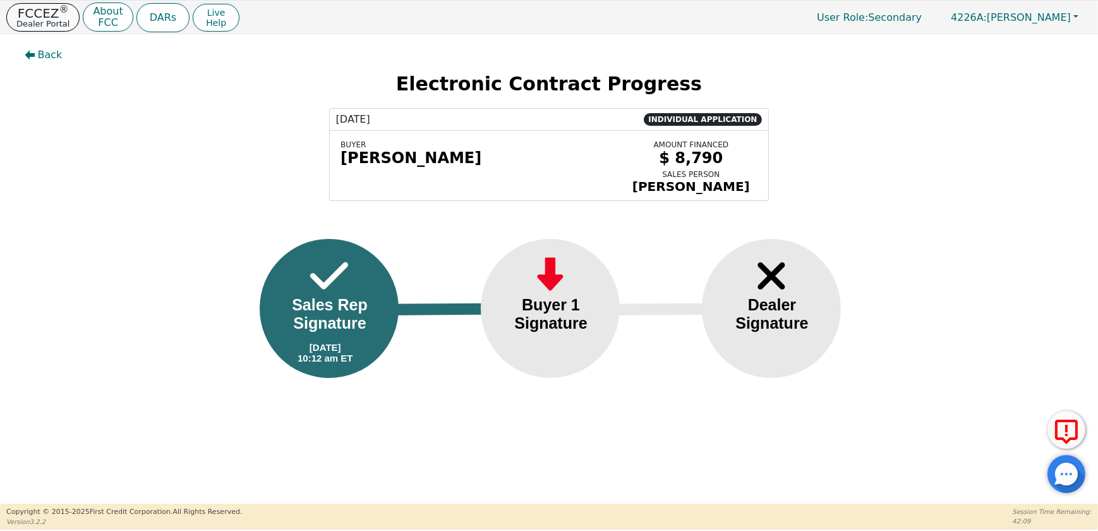
click at [51, 24] on p "Dealer Portal" at bounding box center [42, 24] width 53 height 8
